Goal: Task Accomplishment & Management: Manage account settings

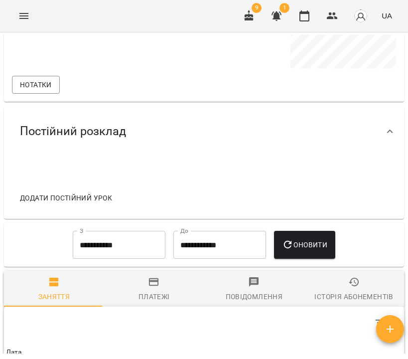
scroll to position [6, 0]
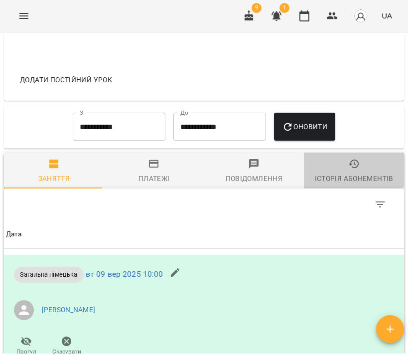
click at [349, 168] on icon "button" at bounding box center [354, 163] width 10 height 9
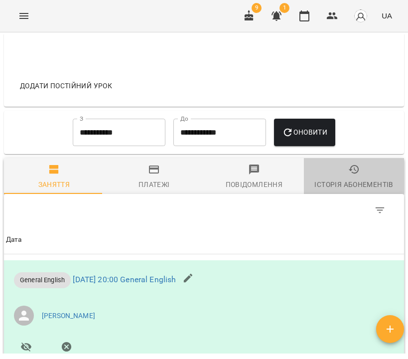
click at [358, 183] on div "Історія абонементів" at bounding box center [353, 184] width 79 height 12
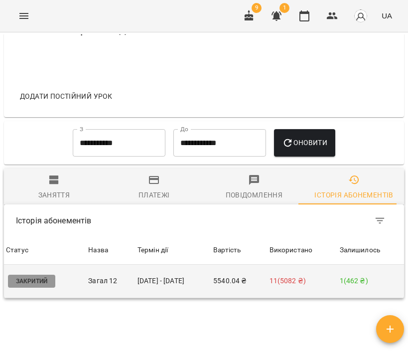
click at [156, 280] on td "24 лип - 14 вер" at bounding box center [174, 281] width 76 height 33
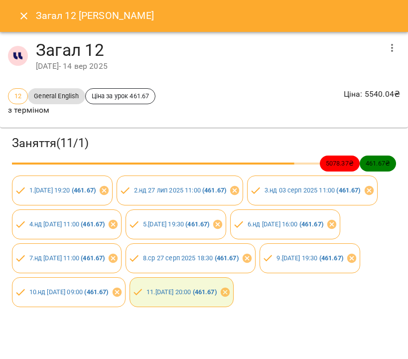
click at [386, 51] on icon "button" at bounding box center [392, 48] width 12 height 12
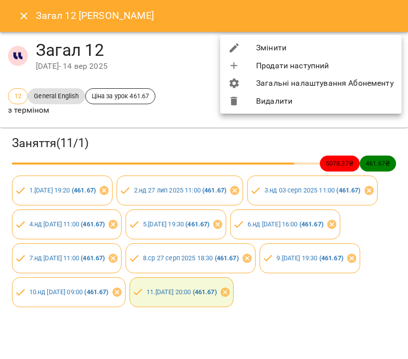
click at [331, 49] on li "Змінити" at bounding box center [310, 48] width 181 height 18
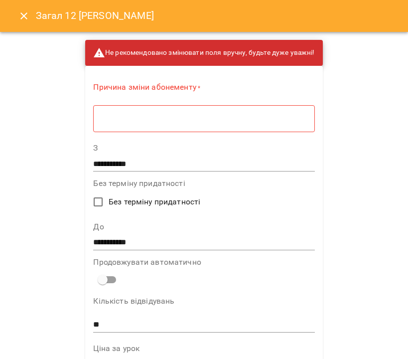
click at [195, 121] on textarea at bounding box center [203, 118] width 207 height 9
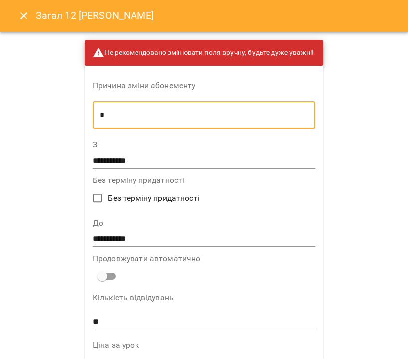
type textarea "*"
click at [160, 244] on input "**********" at bounding box center [204, 239] width 223 height 16
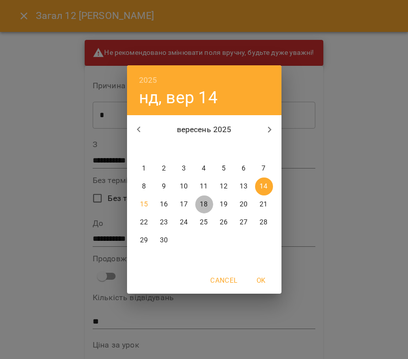
click at [203, 205] on p "18" at bounding box center [204, 204] width 8 height 10
type input "**********"
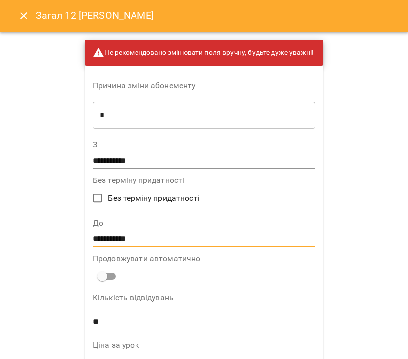
scroll to position [642, 0]
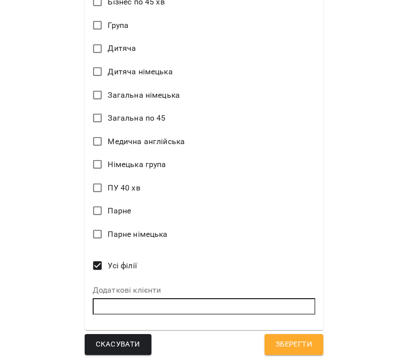
click at [292, 338] on span "Зберегти" at bounding box center [293, 344] width 37 height 13
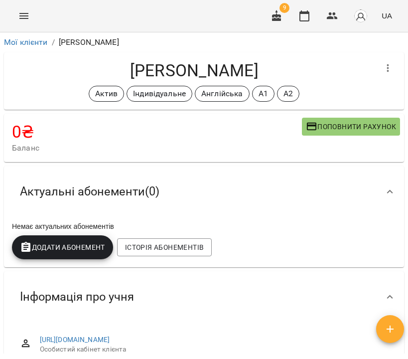
scroll to position [657, 0]
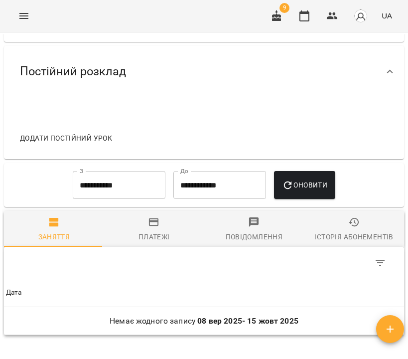
click at [357, 230] on span "Історія абонементів" at bounding box center [354, 229] width 88 height 27
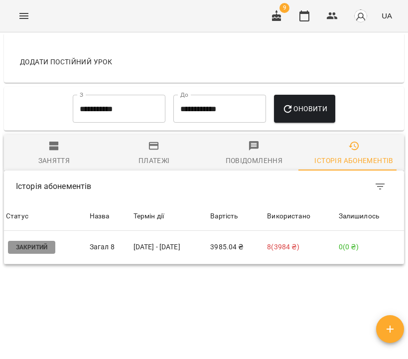
scroll to position [0, 0]
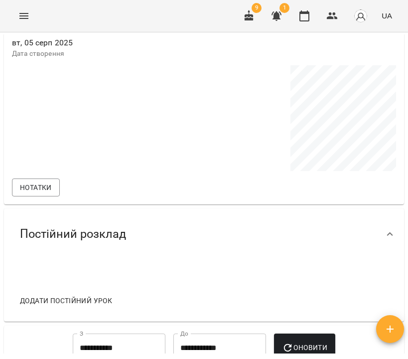
scroll to position [640, 0]
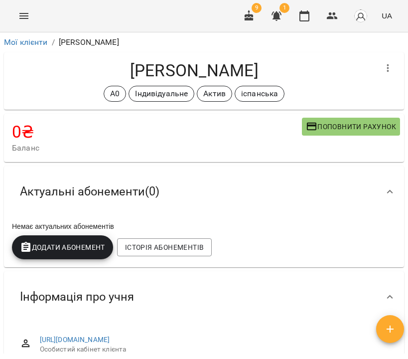
scroll to position [647, 0]
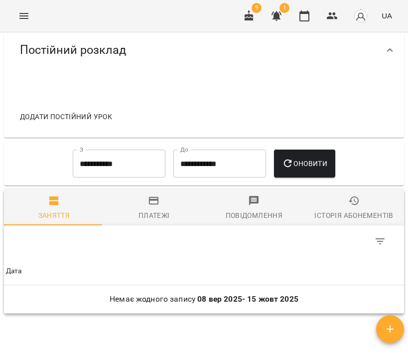
click at [333, 209] on span "Історія абонементів" at bounding box center [354, 208] width 88 height 27
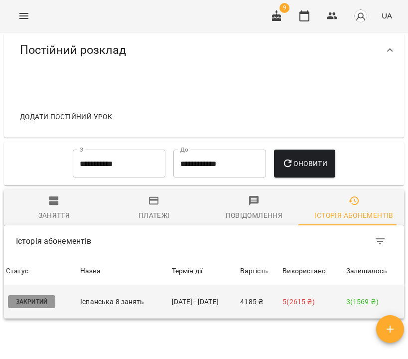
click at [157, 306] on p "Іспанська 8 занять" at bounding box center [123, 301] width 87 height 10
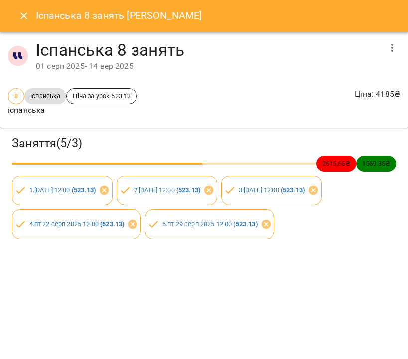
click at [390, 52] on icon "button" at bounding box center [392, 48] width 12 height 12
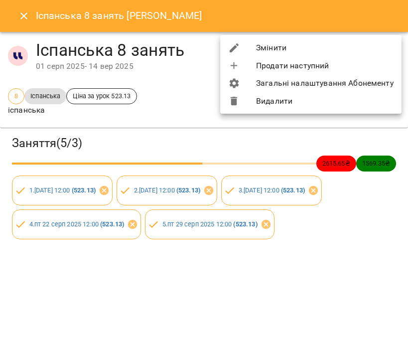
click at [370, 52] on li "Змінити" at bounding box center [310, 48] width 181 height 18
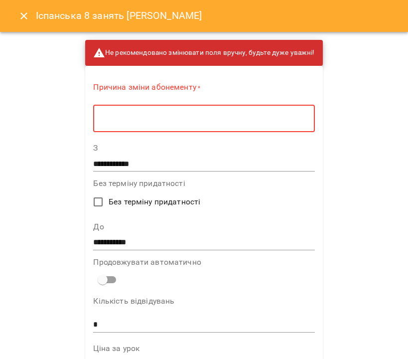
click at [167, 116] on textarea at bounding box center [203, 118] width 207 height 9
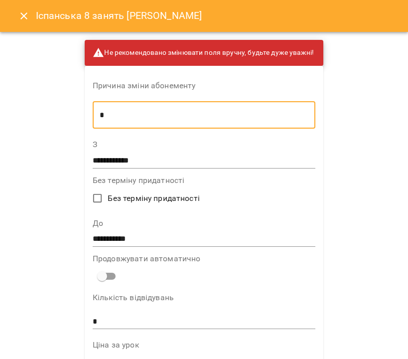
type textarea "*"
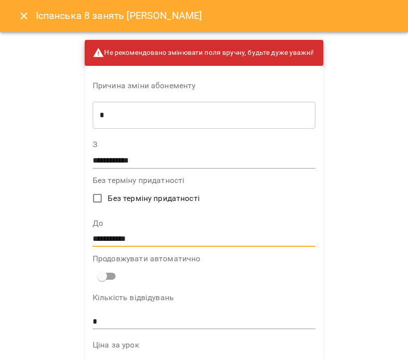
click at [162, 233] on input "**********" at bounding box center [204, 239] width 223 height 16
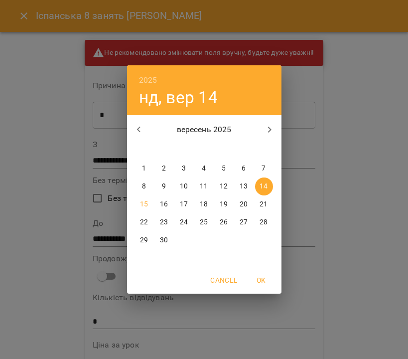
click at [167, 238] on p "30" at bounding box center [164, 240] width 8 height 10
type input "**********"
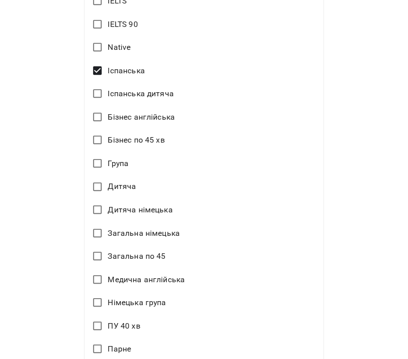
scroll to position [642, 0]
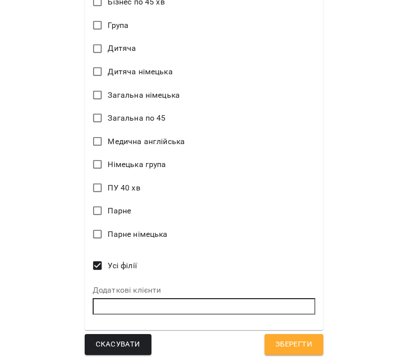
click at [287, 350] on button "Зберегти" at bounding box center [294, 344] width 59 height 21
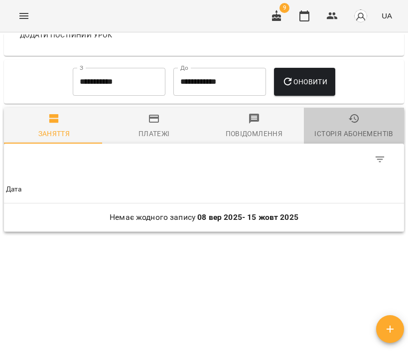
click at [351, 125] on icon "button" at bounding box center [354, 119] width 12 height 12
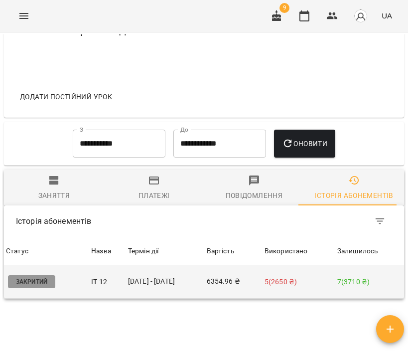
click at [226, 287] on td "6354.96 ₴" at bounding box center [234, 281] width 58 height 33
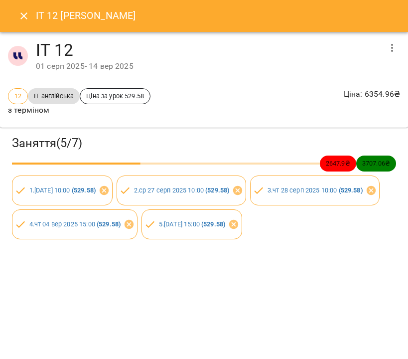
click at [396, 43] on icon "button" at bounding box center [392, 48] width 12 height 12
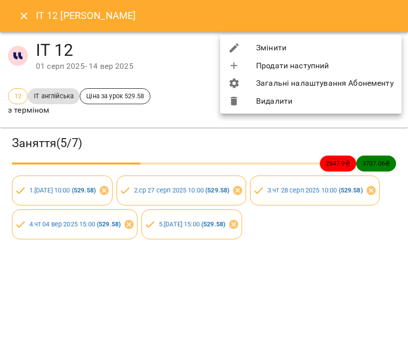
click at [379, 46] on li "Змінити" at bounding box center [310, 48] width 181 height 18
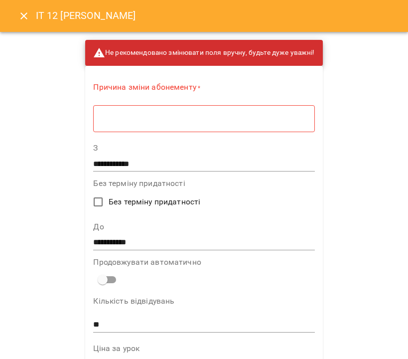
click at [180, 124] on div "* ​" at bounding box center [203, 118] width 221 height 27
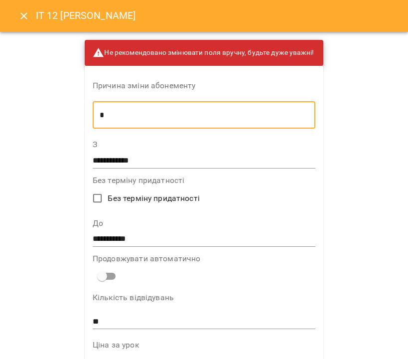
type textarea "*"
click at [138, 243] on input "**********" at bounding box center [204, 239] width 223 height 16
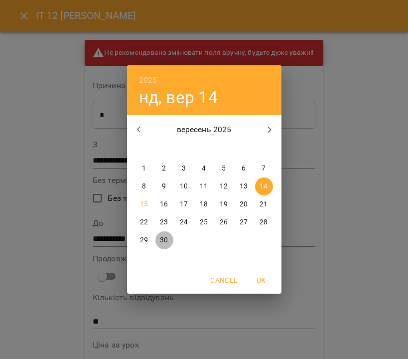
click at [167, 243] on p "30" at bounding box center [164, 240] width 8 height 10
type input "**********"
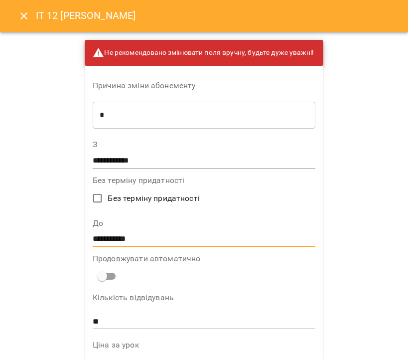
scroll to position [642, 0]
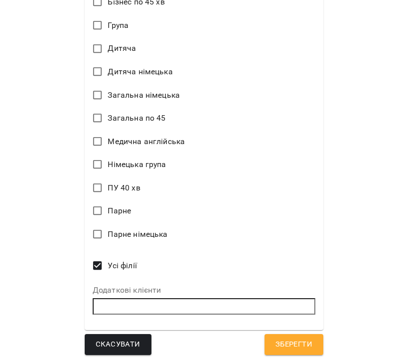
click at [294, 345] on span "Зберегти" at bounding box center [293, 344] width 37 height 13
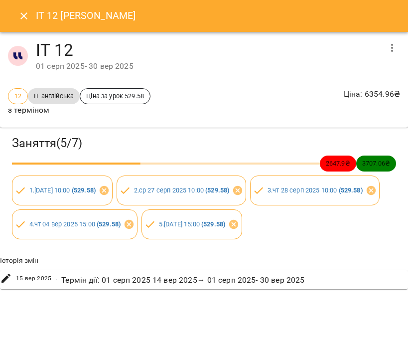
click at [30, 15] on button "Close" at bounding box center [24, 16] width 24 height 24
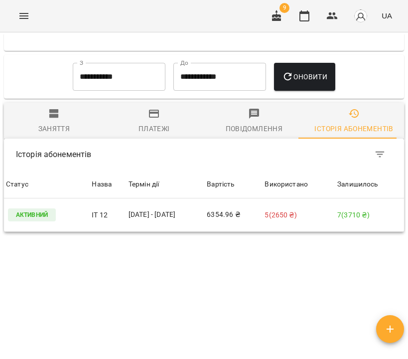
scroll to position [0, 0]
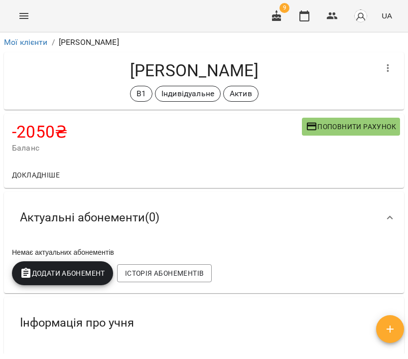
scroll to position [658, 0]
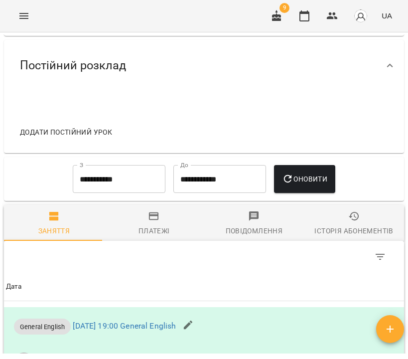
click at [348, 222] on icon "button" at bounding box center [354, 216] width 12 height 12
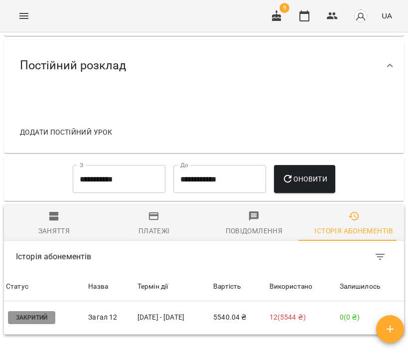
scroll to position [0, 0]
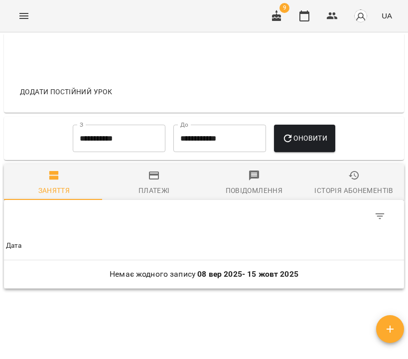
click at [359, 196] on div "Історія абонементів" at bounding box center [353, 190] width 79 height 12
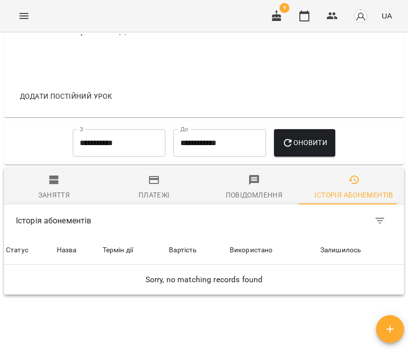
scroll to position [646, 0]
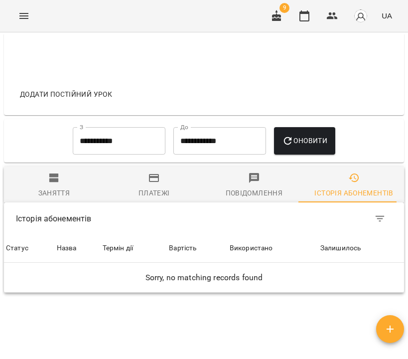
click at [120, 153] on input "**********" at bounding box center [119, 141] width 93 height 28
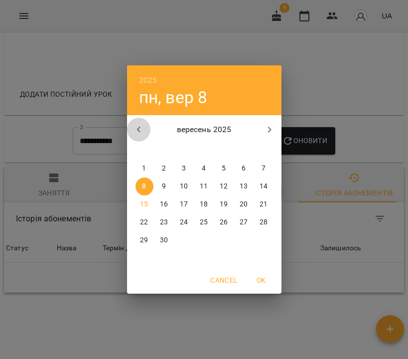
click at [142, 135] on icon "button" at bounding box center [139, 130] width 12 height 12
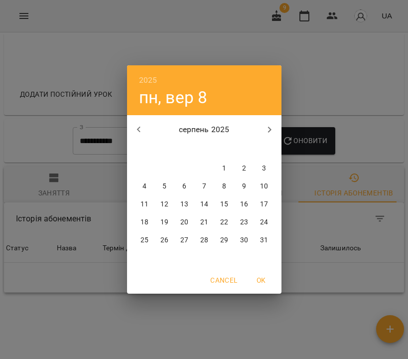
click at [142, 135] on icon "button" at bounding box center [139, 130] width 12 height 12
click at [166, 165] on span "1" at bounding box center [164, 168] width 18 height 10
type input "**********"
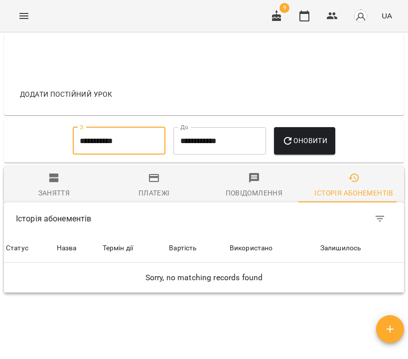
click at [307, 146] on span "Оновити" at bounding box center [304, 141] width 45 height 12
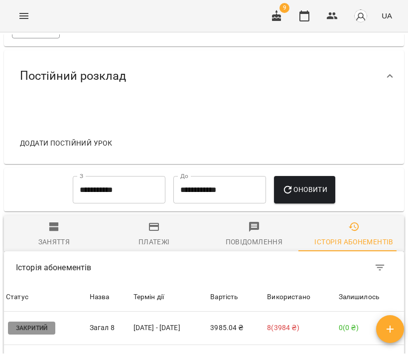
scroll to position [0, 0]
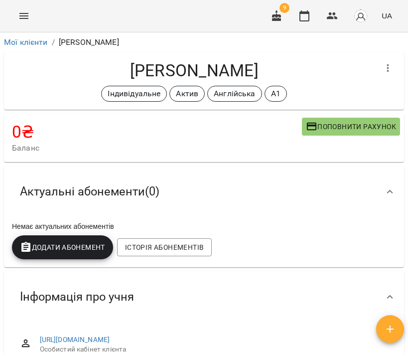
click at [70, 242] on span "Додати Абонемент" at bounding box center [62, 247] width 85 height 12
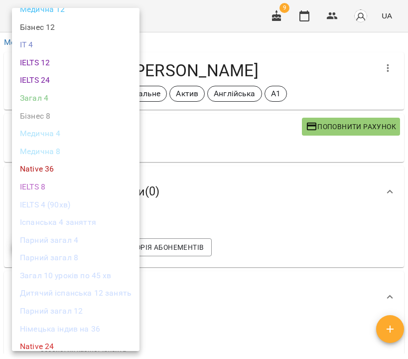
scroll to position [345, 0]
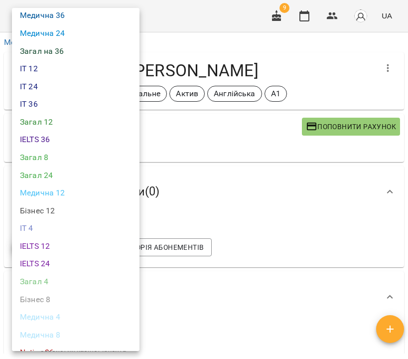
click at [56, 113] on li "Загал 12" at bounding box center [76, 122] width 128 height 18
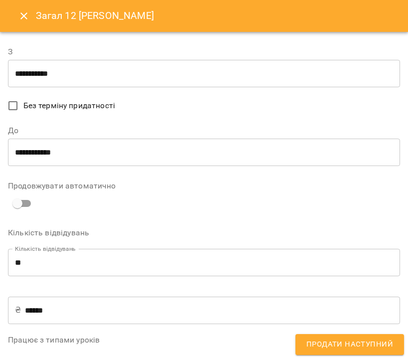
scroll to position [297, 0]
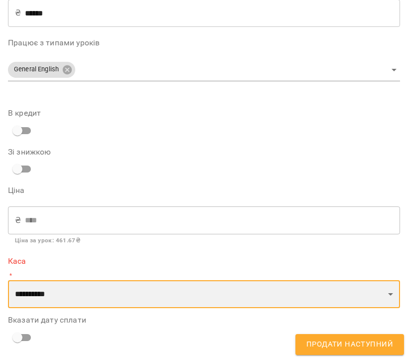
select select "****"
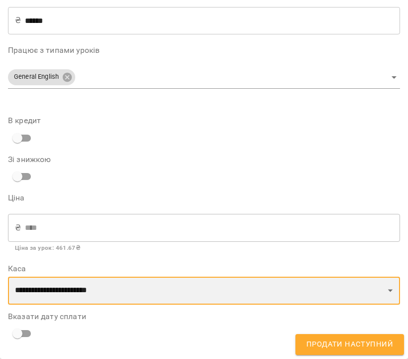
scroll to position [286, 0]
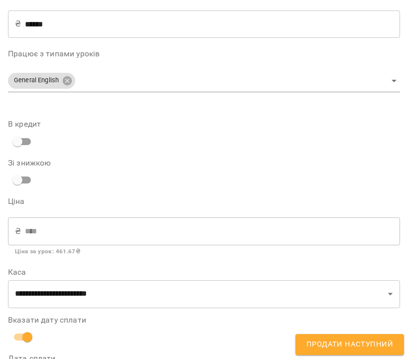
click at [324, 341] on span "Продати наступний" at bounding box center [349, 344] width 87 height 13
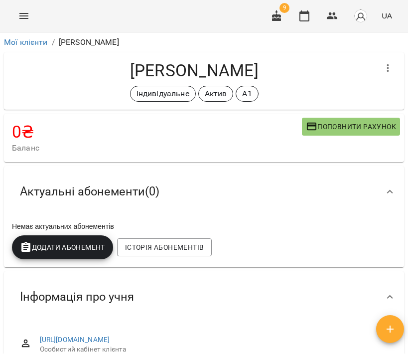
scroll to position [657, 0]
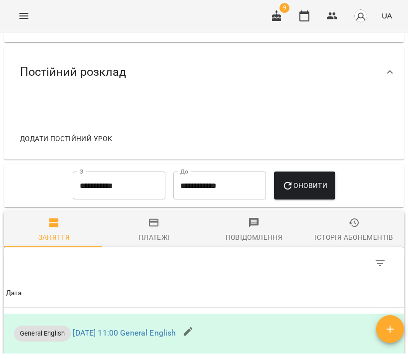
click at [367, 238] on div "Історія абонементів" at bounding box center [353, 237] width 79 height 12
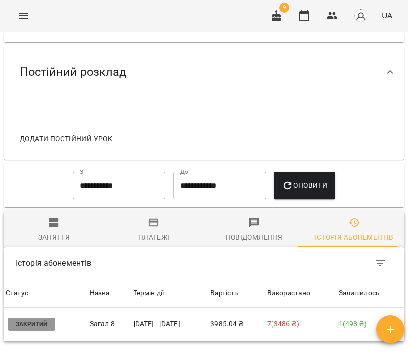
scroll to position [733, 0]
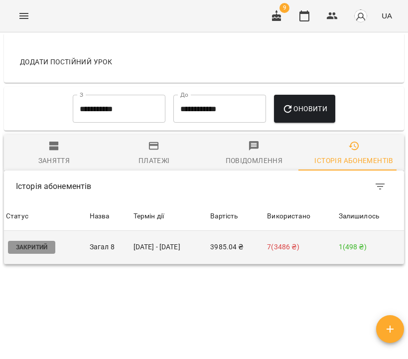
click at [178, 253] on td "24 черв - 14 вер" at bounding box center [170, 247] width 77 height 33
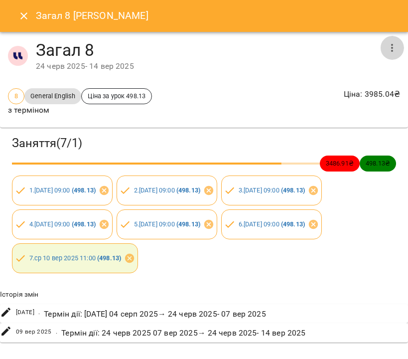
click at [380, 44] on button "button" at bounding box center [392, 48] width 24 height 24
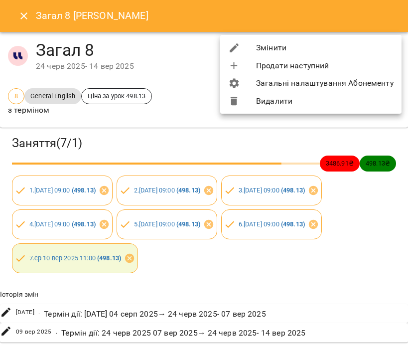
click at [367, 46] on li "Змінити" at bounding box center [310, 48] width 181 height 18
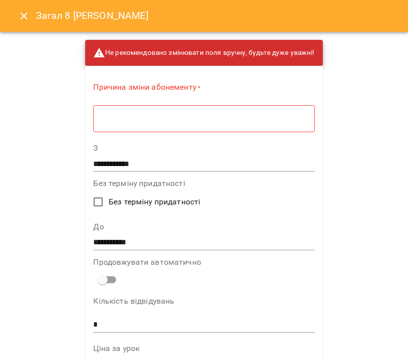
click at [134, 128] on div "* ​" at bounding box center [203, 118] width 221 height 27
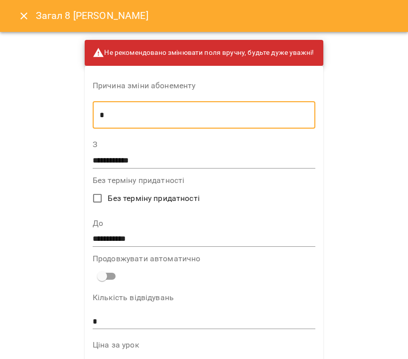
type textarea "*"
click at [119, 233] on input "**********" at bounding box center [204, 239] width 223 height 16
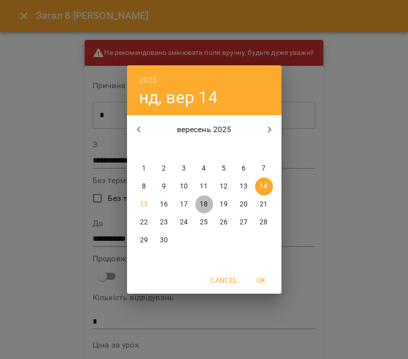
click at [208, 204] on p "18" at bounding box center [204, 204] width 8 height 10
type input "**********"
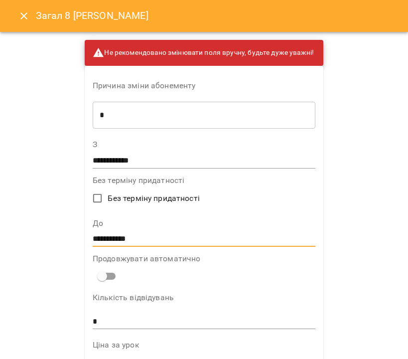
scroll to position [642, 0]
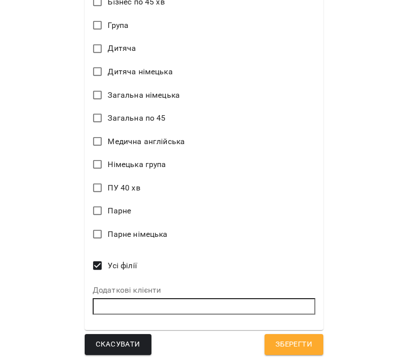
click at [304, 338] on span "Зберегти" at bounding box center [293, 344] width 37 height 13
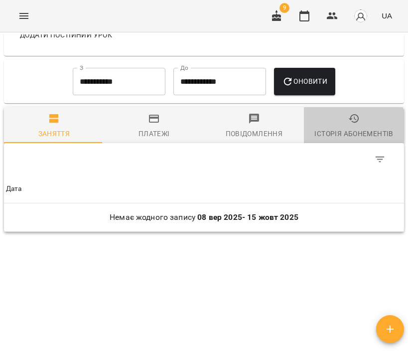
click at [345, 137] on div "Історія абонементів" at bounding box center [353, 134] width 79 height 12
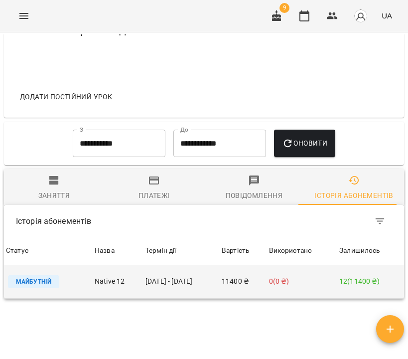
click at [180, 283] on td "17 вер - 30 лист" at bounding box center [181, 281] width 76 height 33
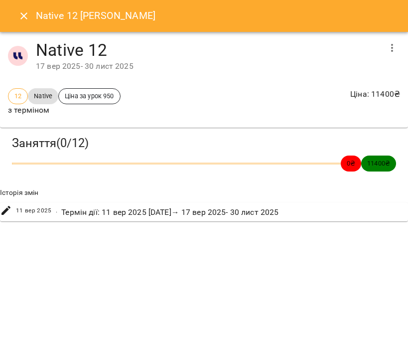
click at [393, 48] on icon "button" at bounding box center [392, 48] width 12 height 12
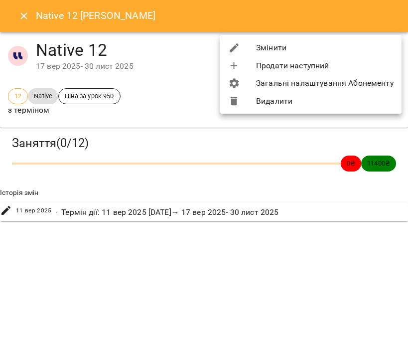
click at [378, 50] on li "Змінити" at bounding box center [310, 48] width 181 height 18
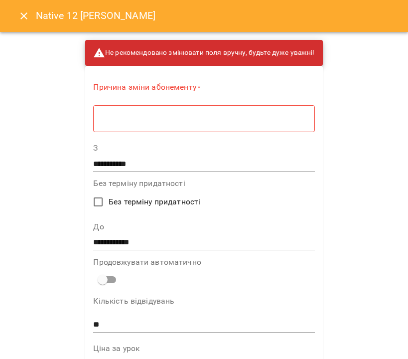
click at [174, 117] on textarea at bounding box center [203, 118] width 207 height 9
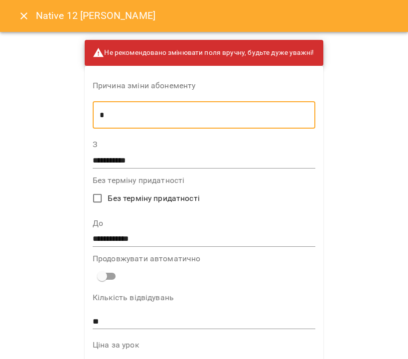
type textarea "*"
click at [101, 159] on input "**********" at bounding box center [204, 160] width 223 height 16
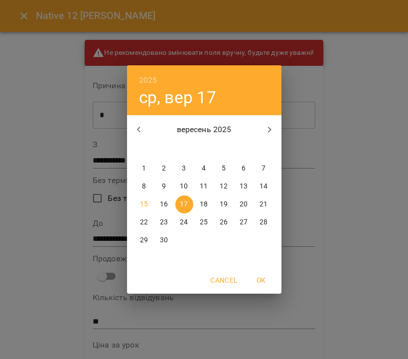
click at [146, 200] on p "15" at bounding box center [144, 204] width 8 height 10
type input "**********"
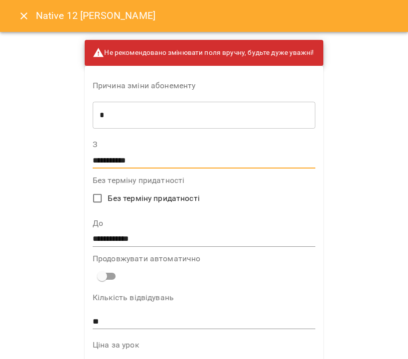
scroll to position [642, 0]
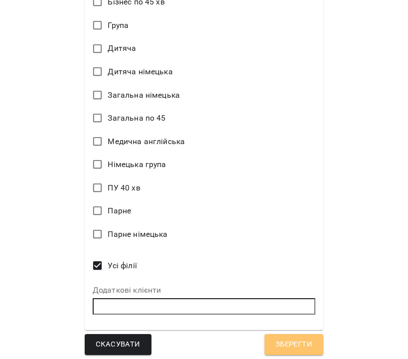
click at [304, 350] on button "Зберегти" at bounding box center [294, 344] width 59 height 21
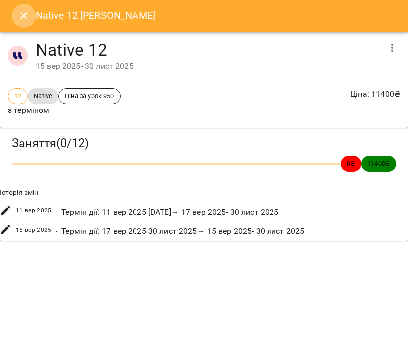
click at [25, 9] on button "Close" at bounding box center [24, 16] width 24 height 24
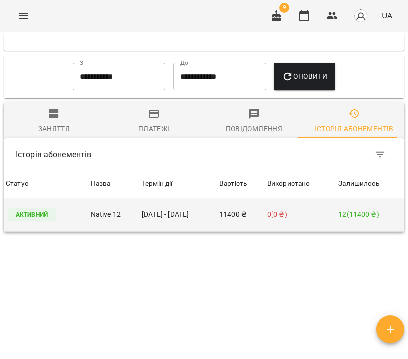
scroll to position [0, 0]
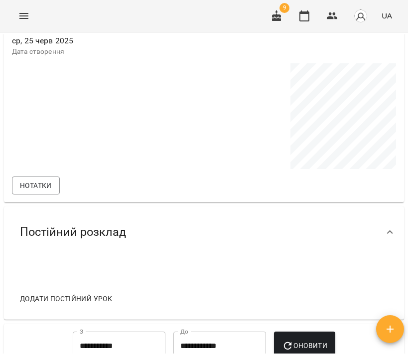
scroll to position [764, 0]
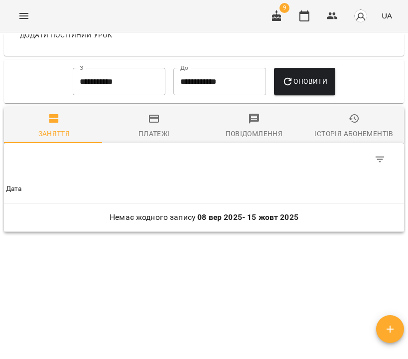
click at [345, 127] on span "Історія абонементів" at bounding box center [354, 126] width 88 height 27
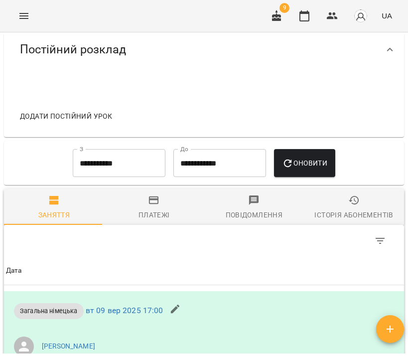
scroll to position [679, 0]
click at [348, 206] on icon "button" at bounding box center [354, 200] width 12 height 12
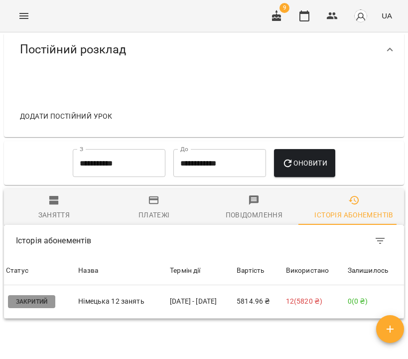
scroll to position [0, 0]
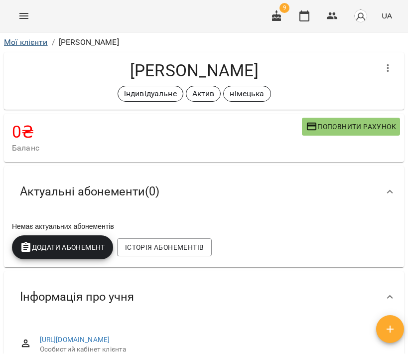
click at [31, 42] on link "Мої клієнти" at bounding box center [26, 41] width 44 height 9
